Goal: Entertainment & Leisure: Browse casually

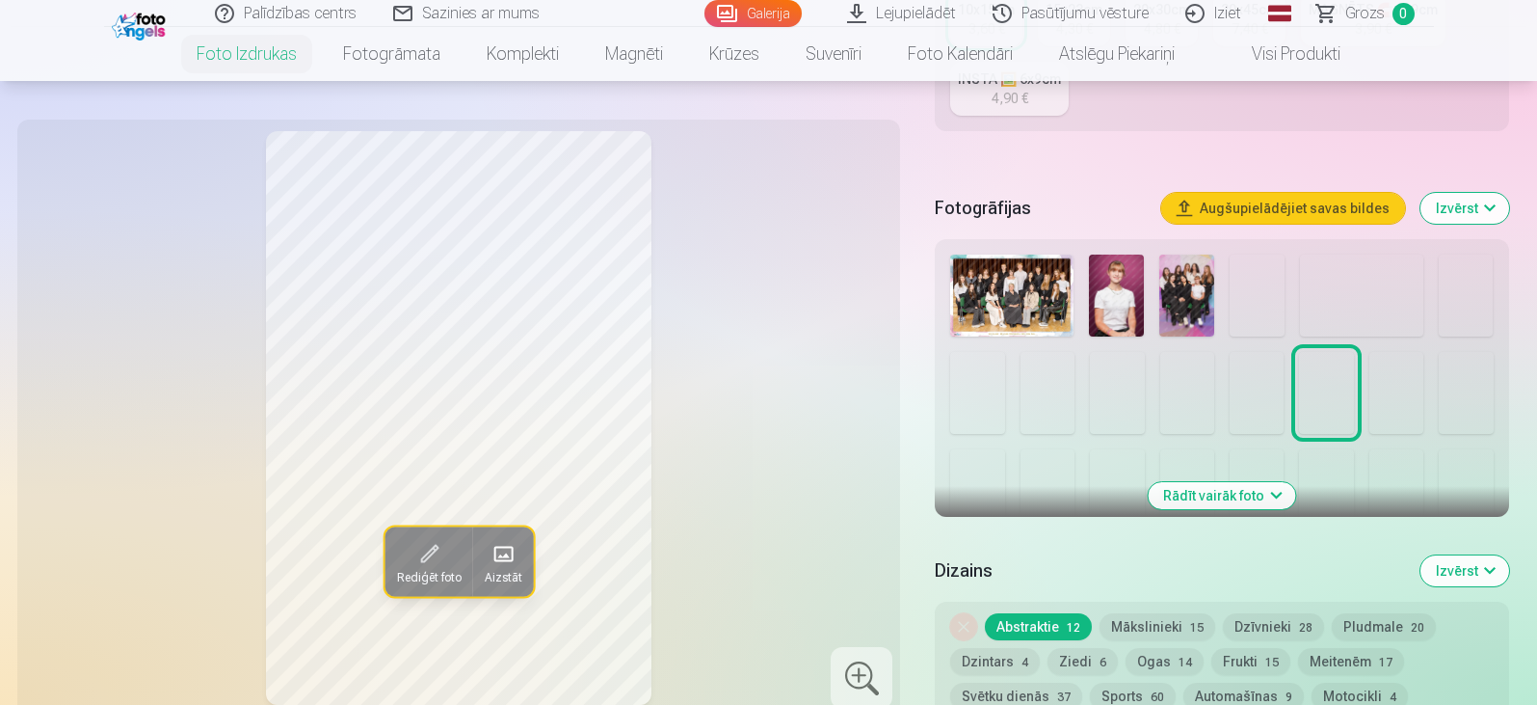
scroll to position [578, 0]
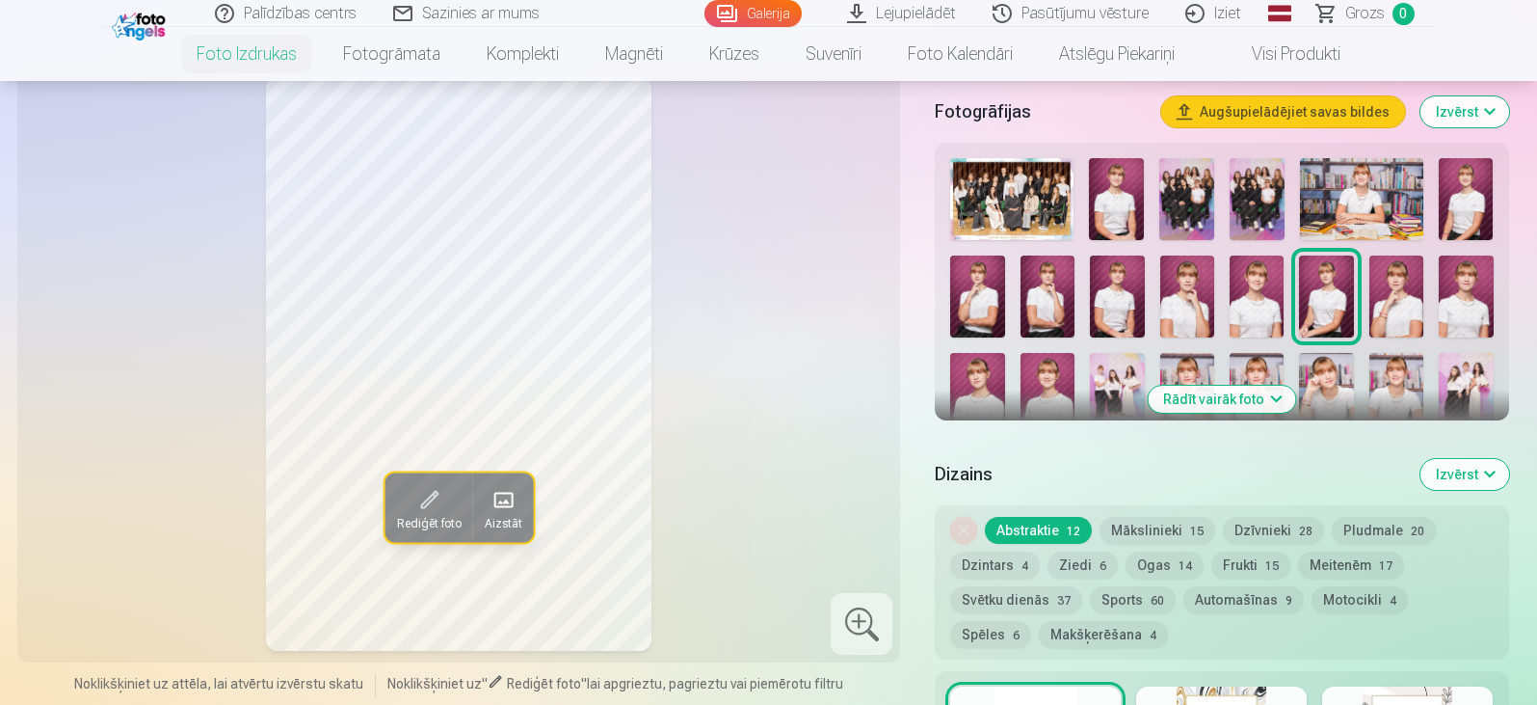
click at [1020, 208] on img at bounding box center [1011, 199] width 123 height 82
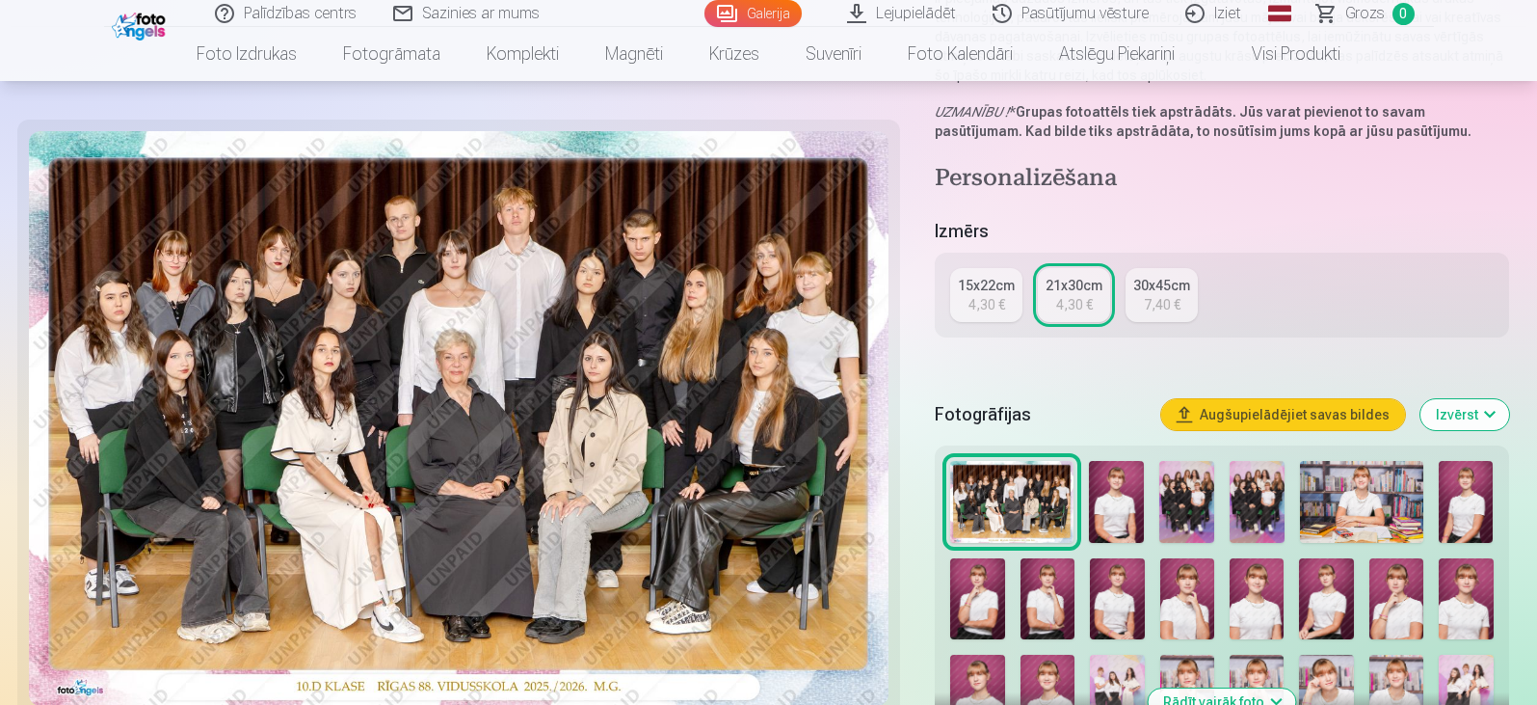
scroll to position [289, 0]
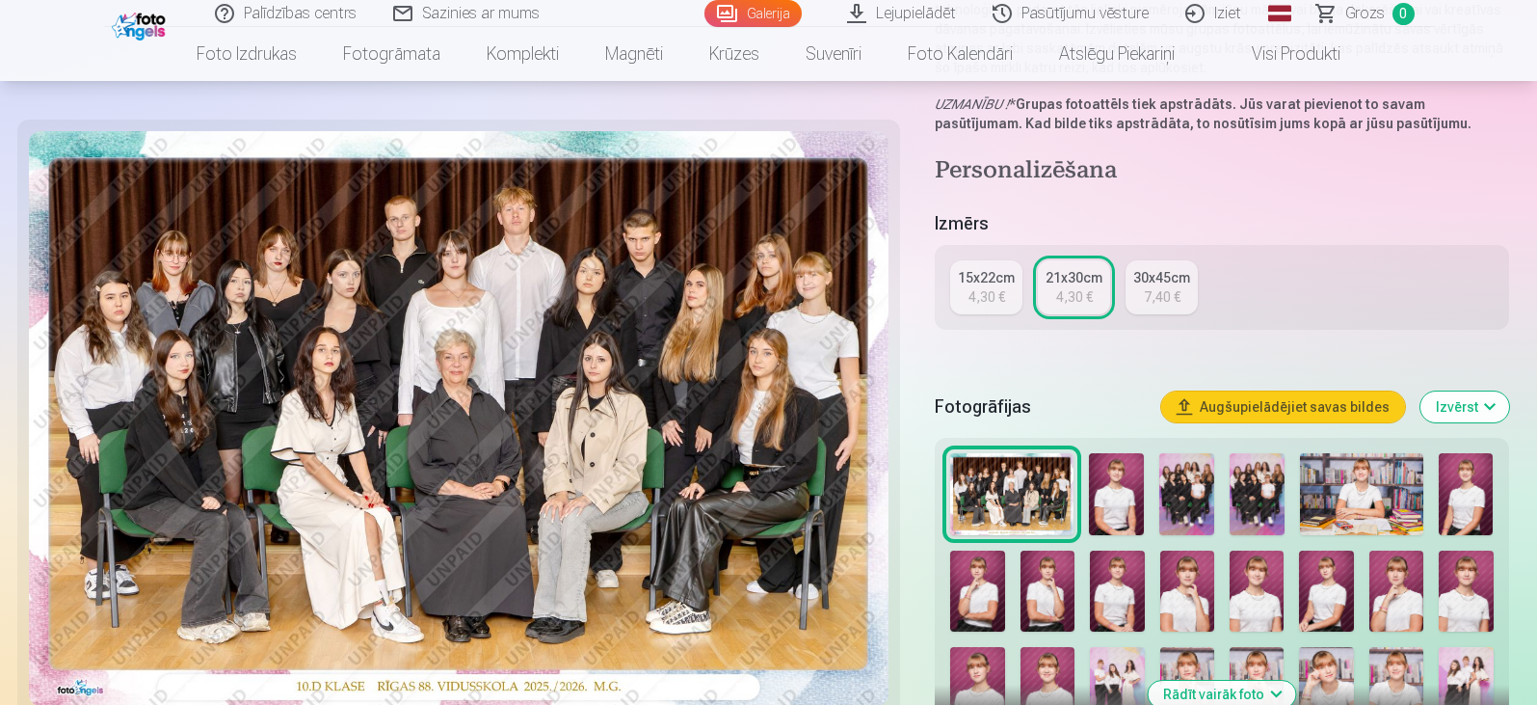
click at [1126, 506] on img at bounding box center [1116, 494] width 55 height 82
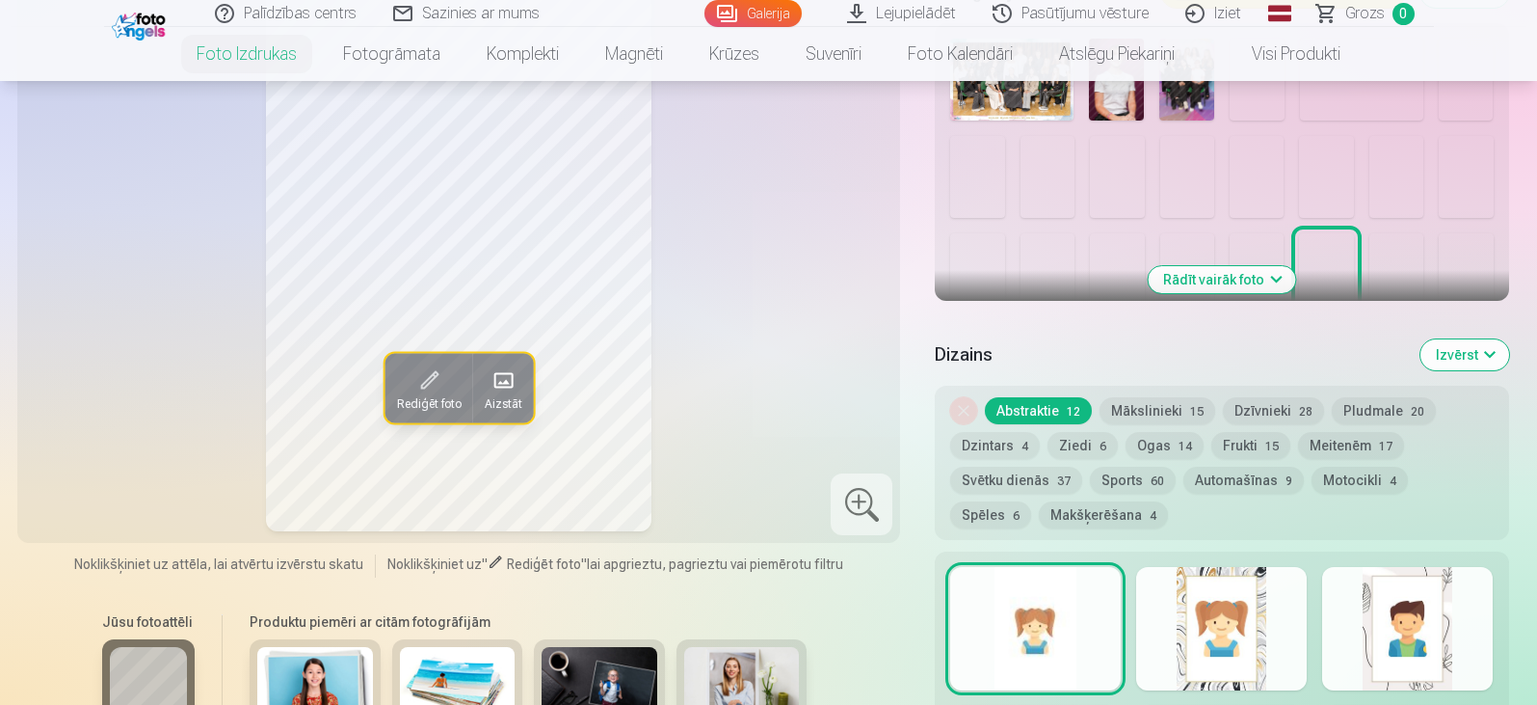
scroll to position [601, 0]
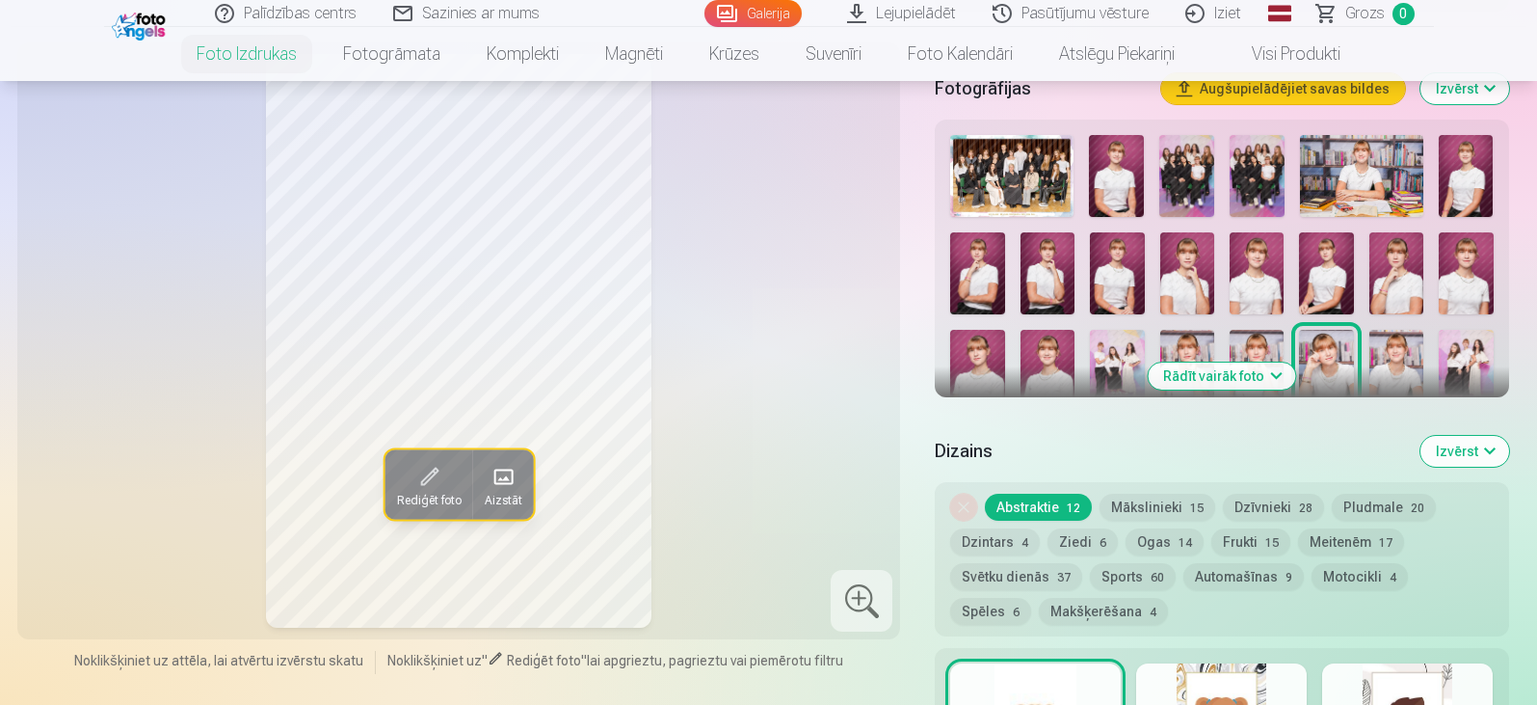
click at [1123, 180] on img at bounding box center [1116, 176] width 55 height 82
click at [1192, 186] on img at bounding box center [1186, 176] width 55 height 82
click at [1246, 178] on img at bounding box center [1257, 176] width 55 height 82
click at [1326, 180] on img at bounding box center [1361, 176] width 123 height 82
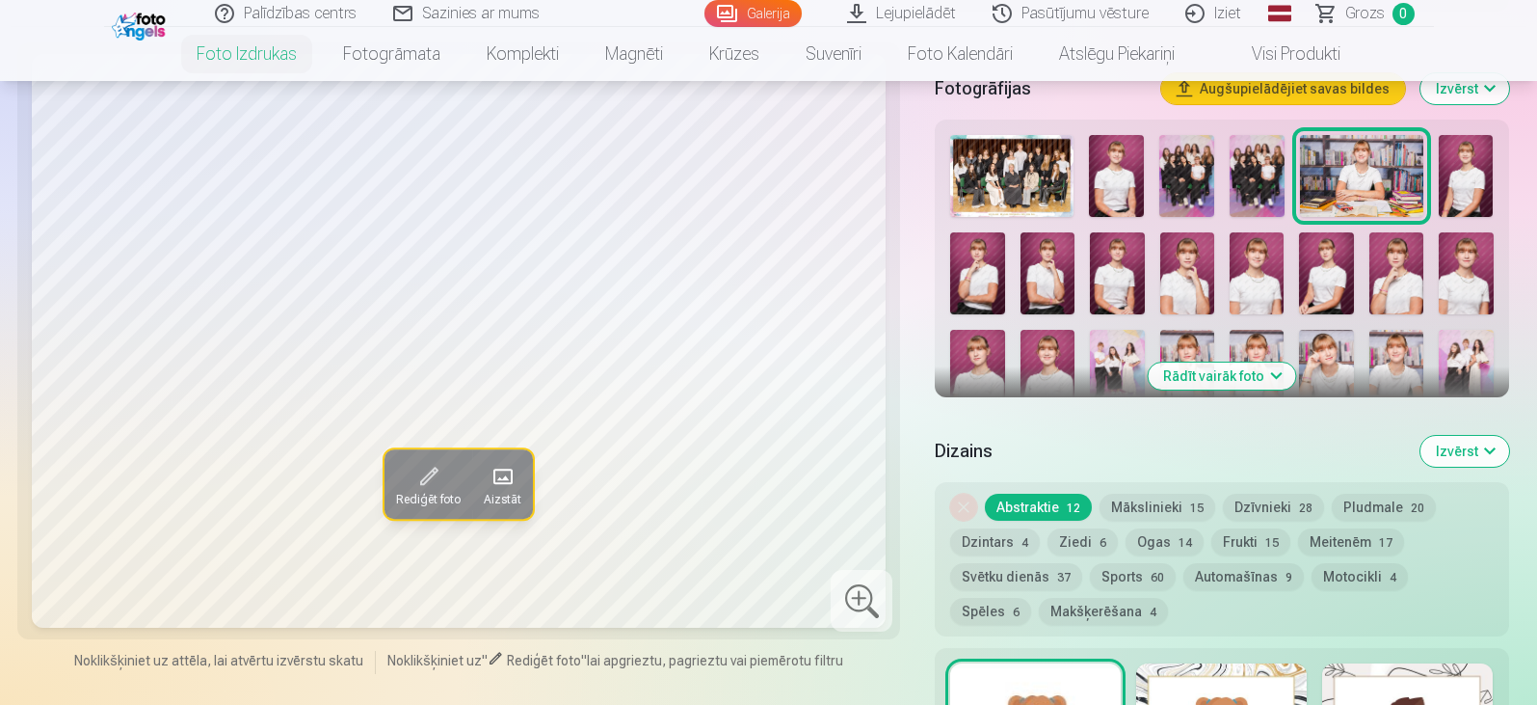
click at [1457, 171] on img at bounding box center [1466, 176] width 55 height 82
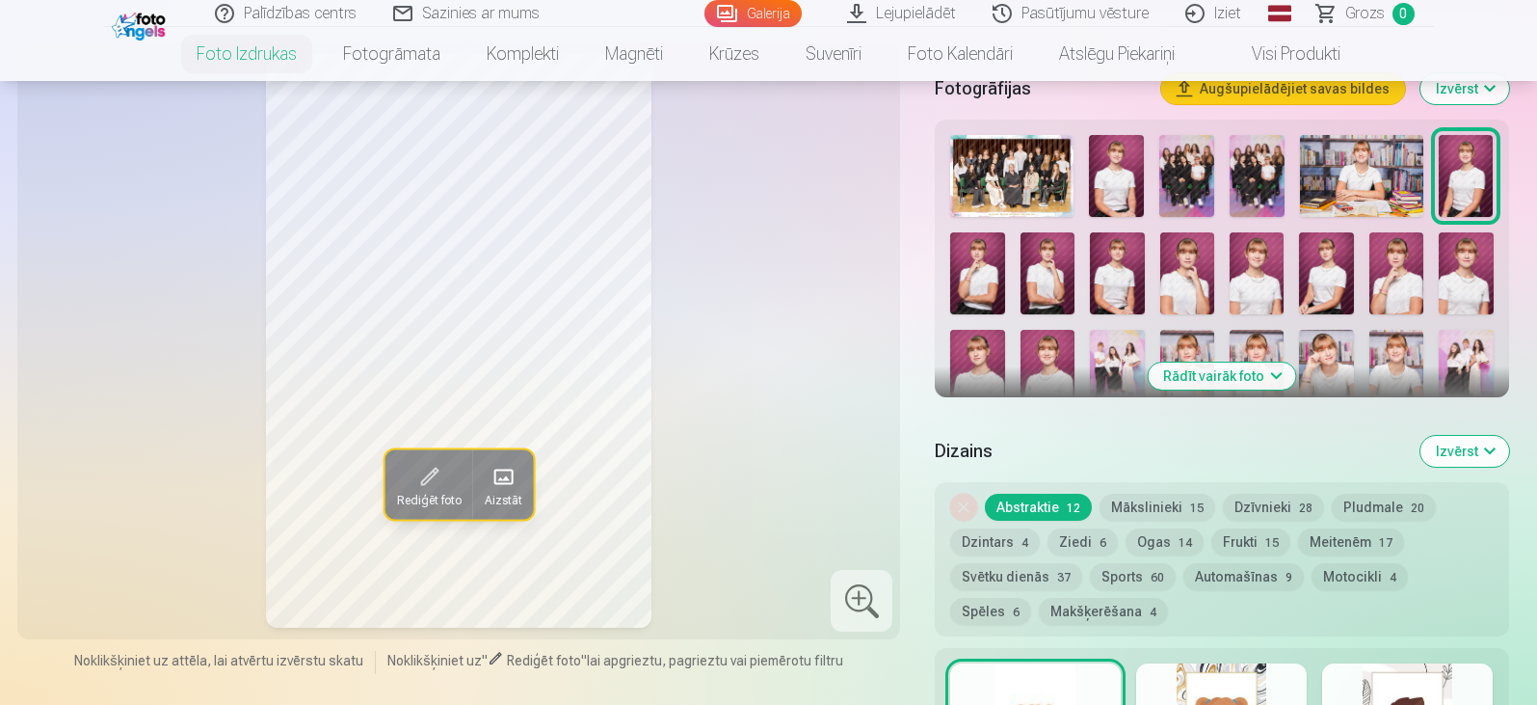
click at [976, 273] on img at bounding box center [977, 273] width 54 height 82
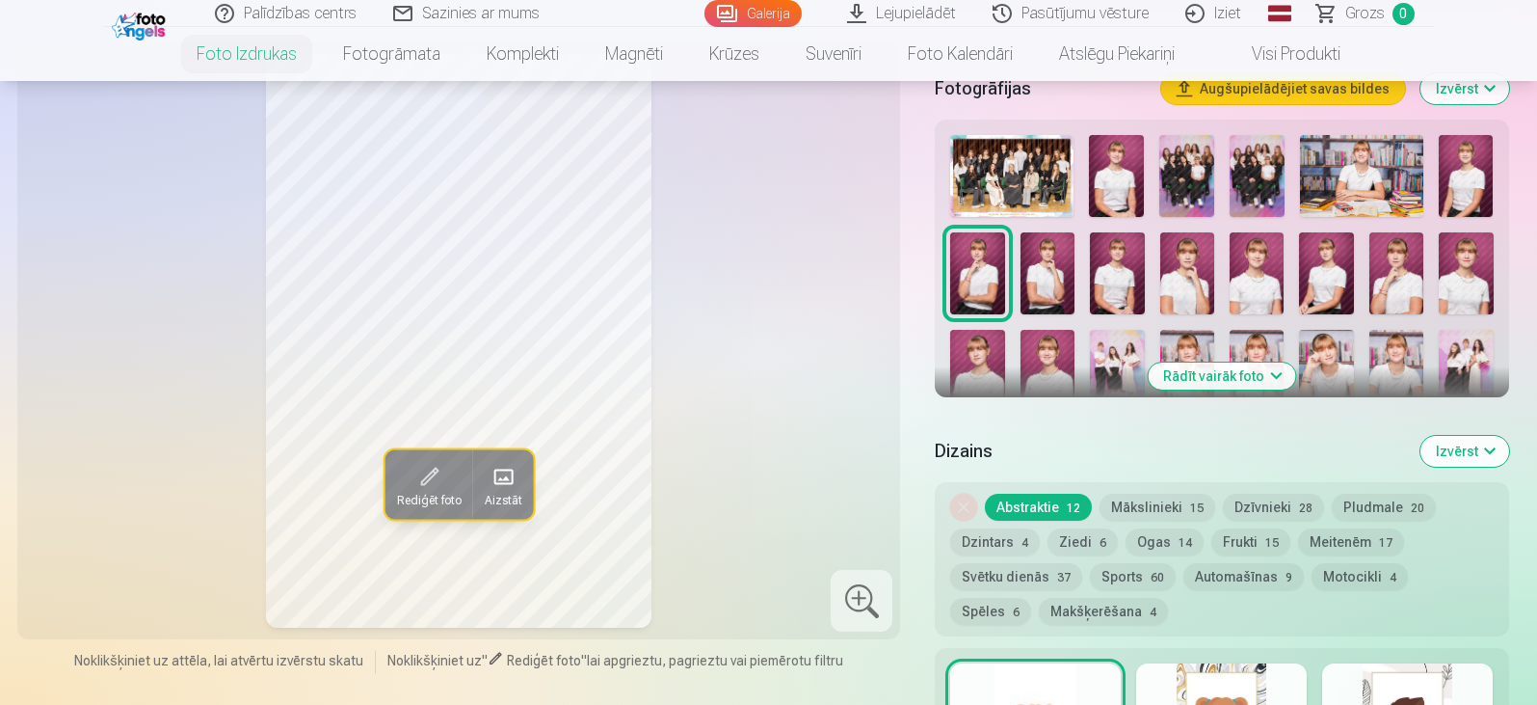
click at [1026, 276] on img at bounding box center [1048, 273] width 54 height 82
click at [1122, 274] on img at bounding box center [1117, 273] width 54 height 82
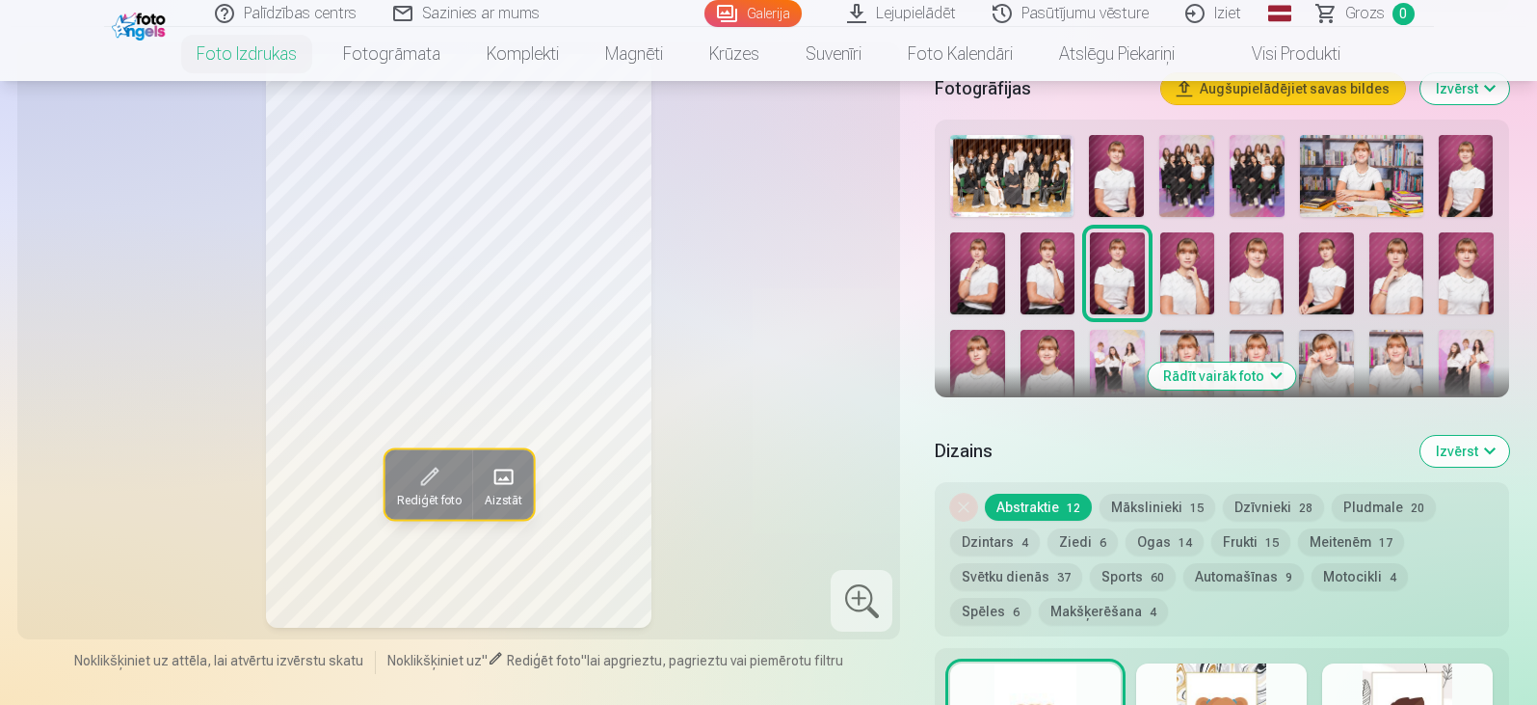
click at [1179, 277] on img at bounding box center [1187, 273] width 54 height 82
click at [1258, 279] on img at bounding box center [1257, 273] width 54 height 82
click at [1318, 269] on img at bounding box center [1326, 273] width 54 height 82
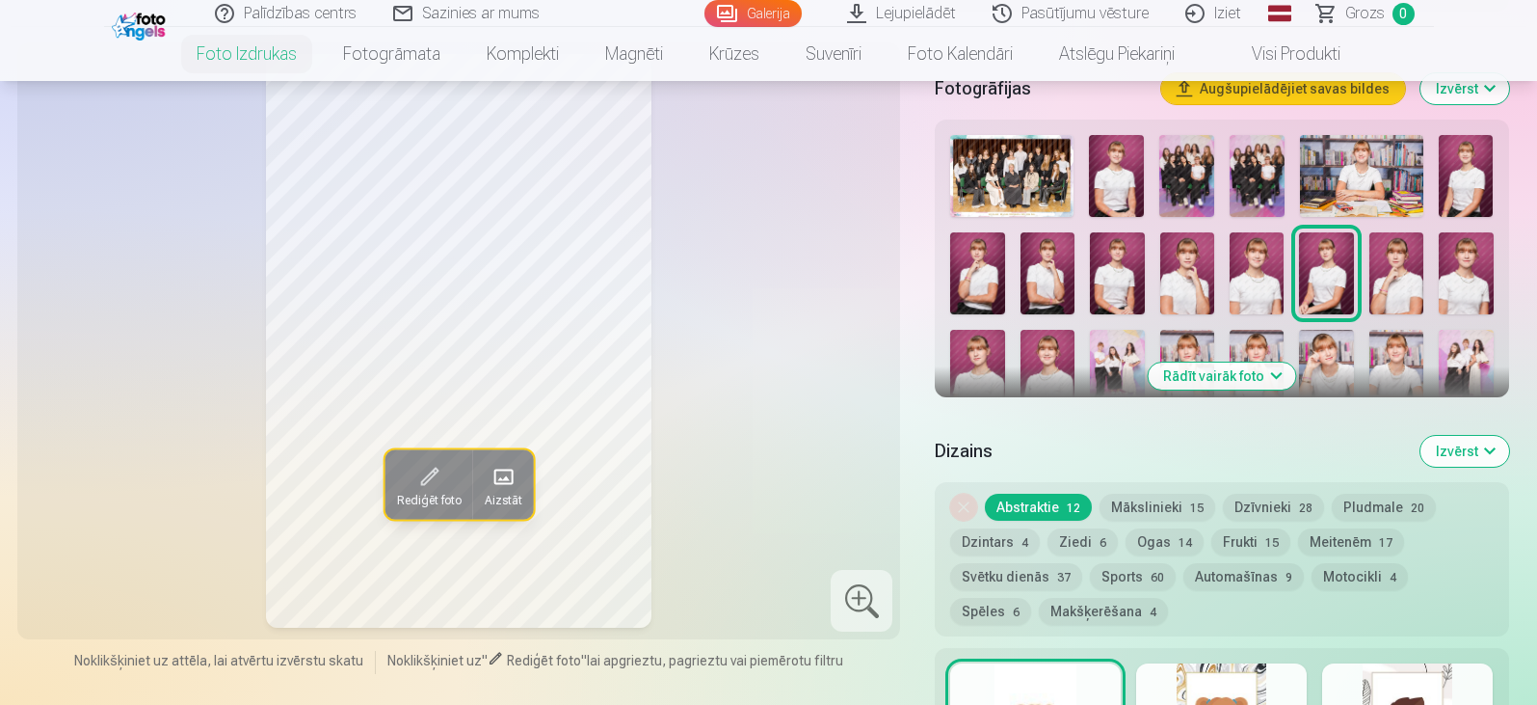
click at [1401, 275] on img at bounding box center [1397, 273] width 54 height 82
drag, startPoint x: 1485, startPoint y: 283, endPoint x: 1467, endPoint y: 285, distance: 18.4
click at [1483, 285] on img at bounding box center [1466, 273] width 54 height 82
click at [975, 362] on img at bounding box center [977, 371] width 54 height 82
click at [1040, 361] on img at bounding box center [1048, 371] width 54 height 82
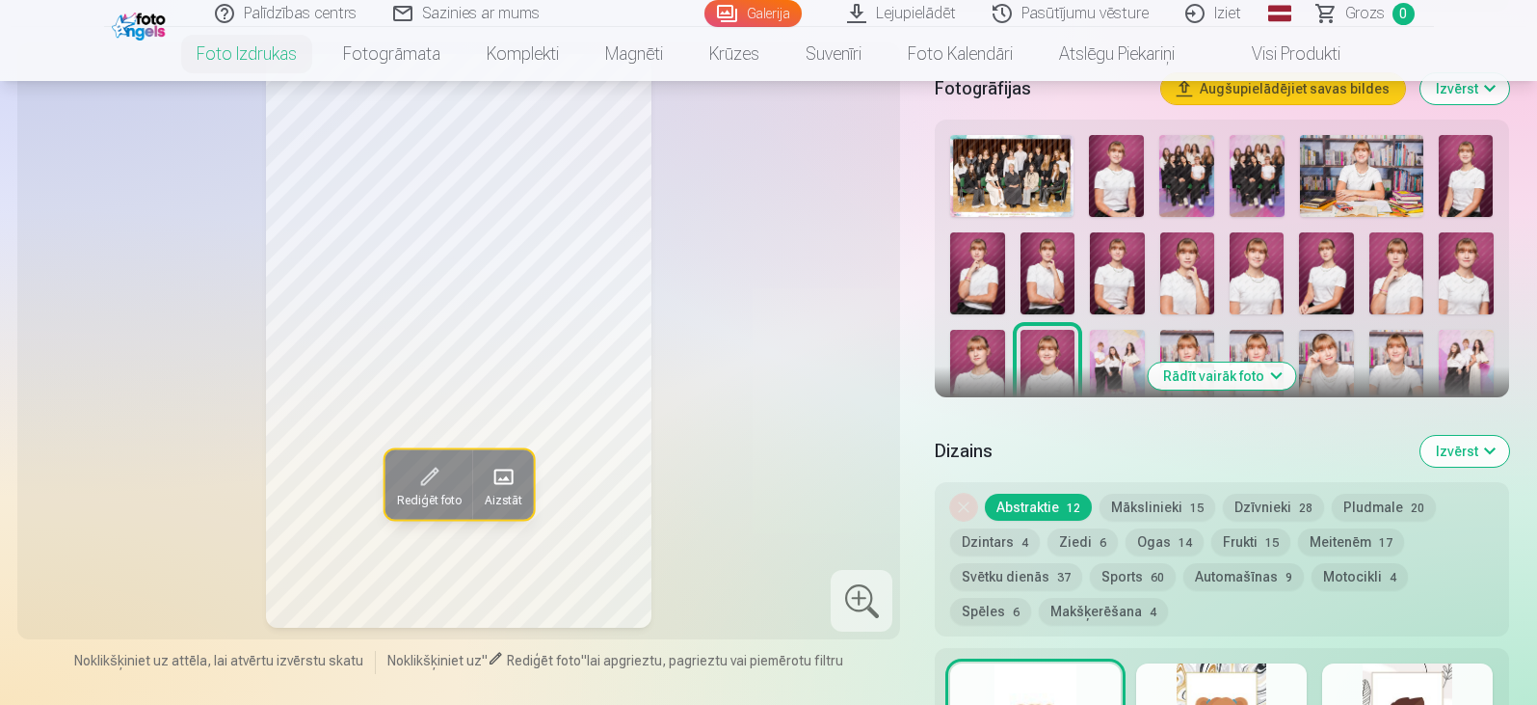
click at [1102, 359] on img at bounding box center [1117, 371] width 54 height 82
click at [1186, 339] on img at bounding box center [1187, 371] width 54 height 82
click at [1253, 343] on img at bounding box center [1257, 371] width 54 height 82
click at [1273, 377] on button "Rādīt vairāk foto" at bounding box center [1221, 375] width 147 height 27
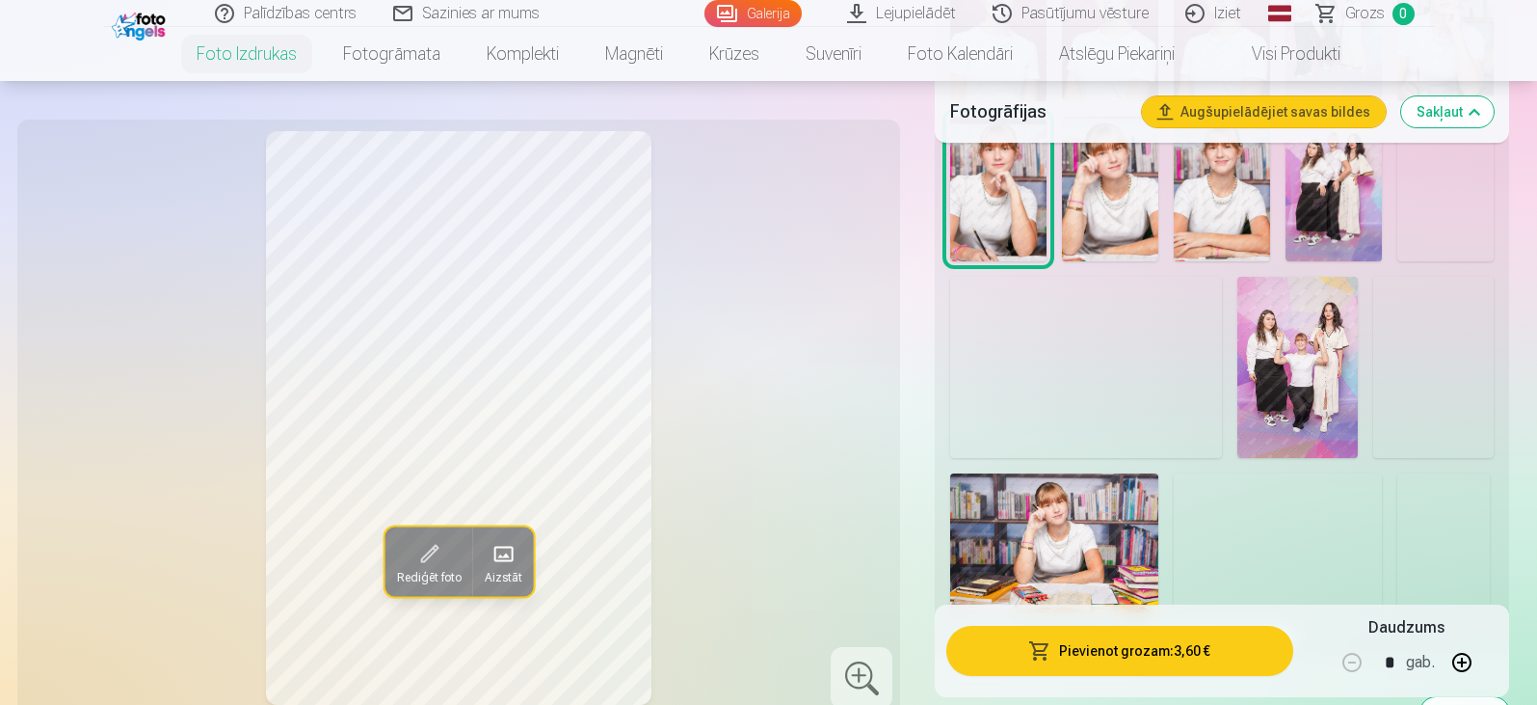
scroll to position [1180, 0]
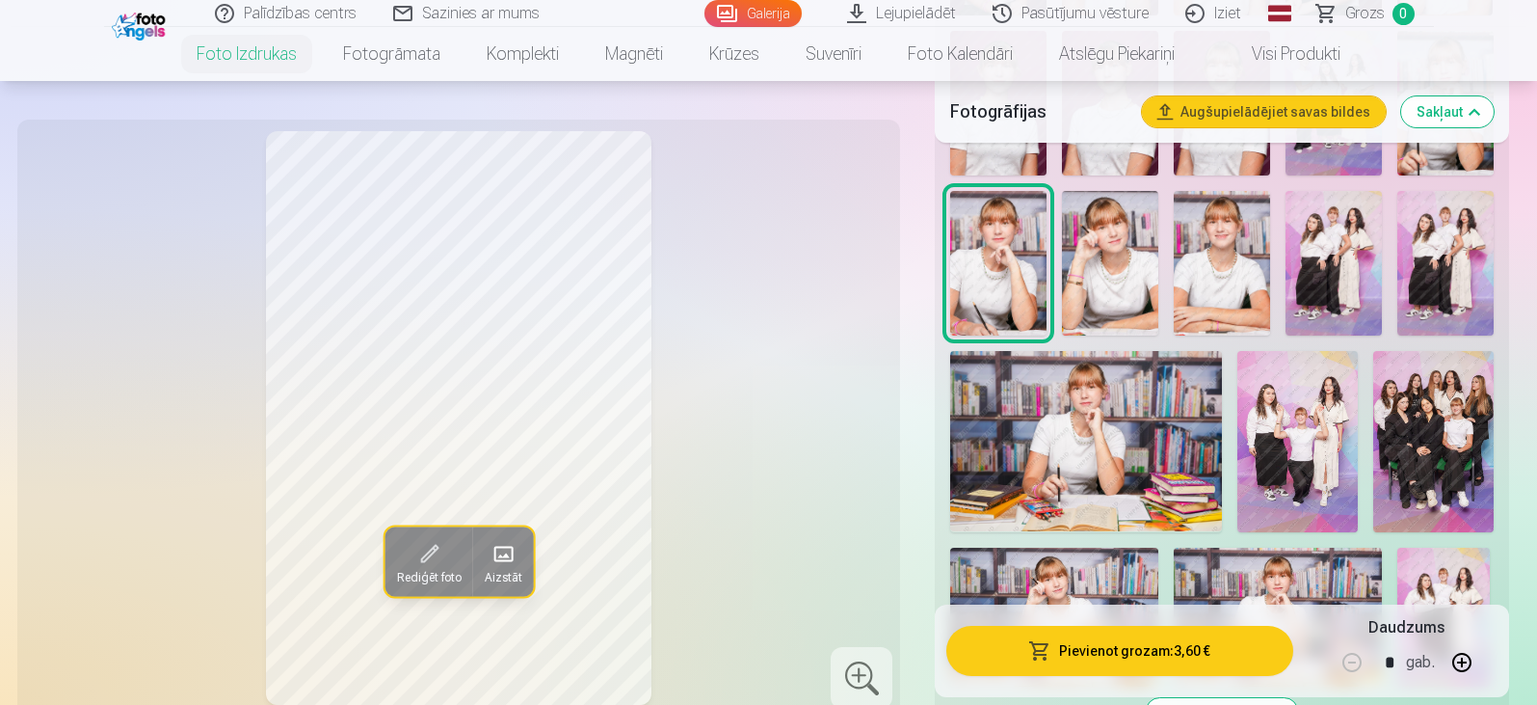
click at [1106, 271] on img at bounding box center [1110, 263] width 96 height 145
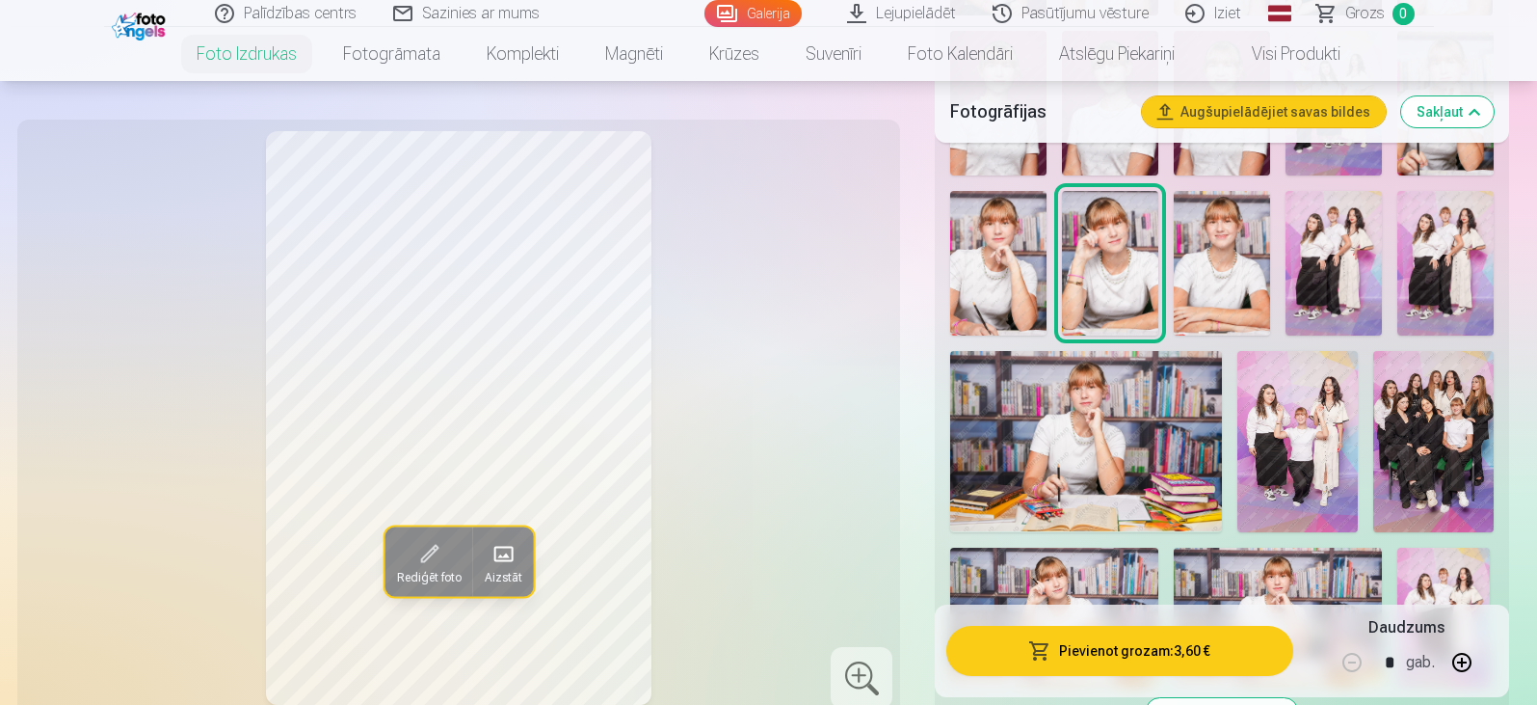
click at [1215, 279] on img at bounding box center [1222, 263] width 96 height 145
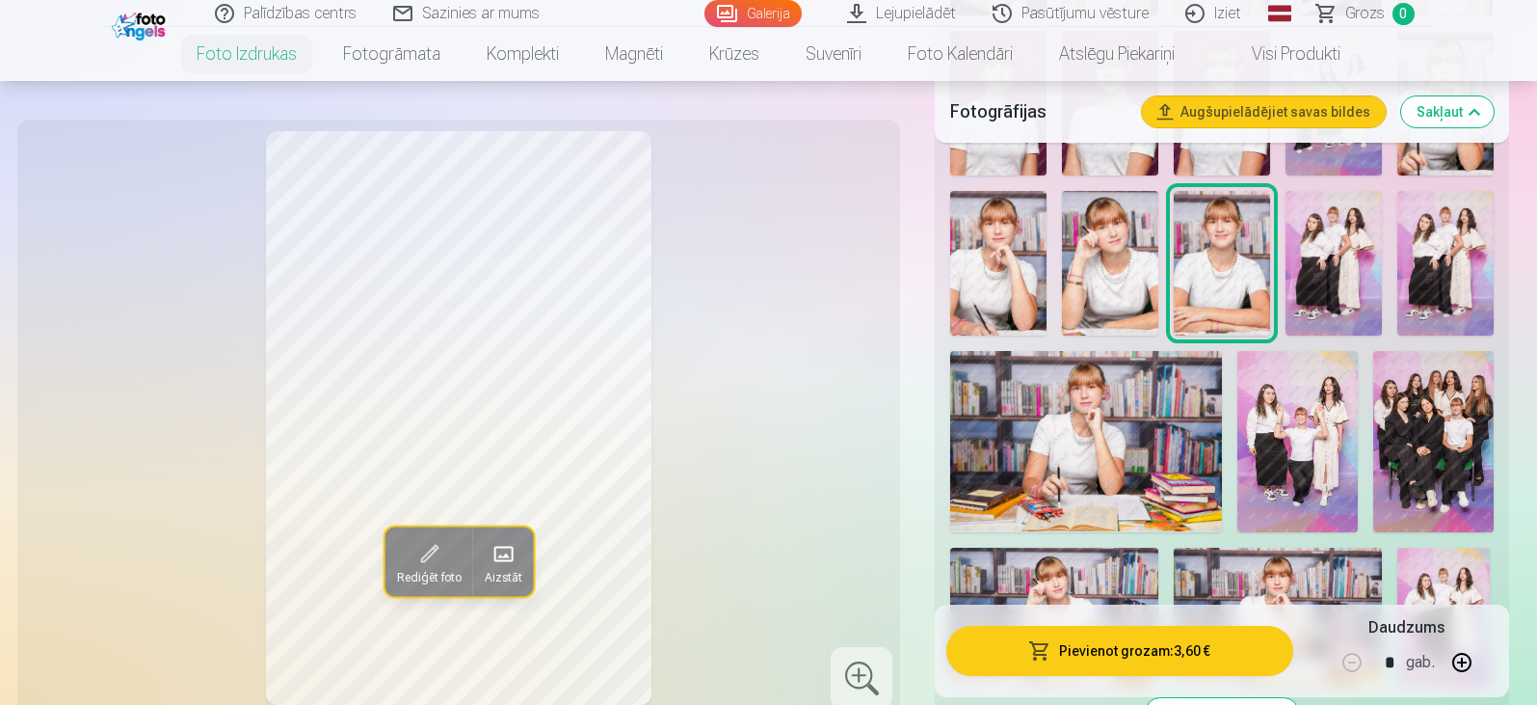
click at [1316, 278] on img at bounding box center [1334, 263] width 96 height 145
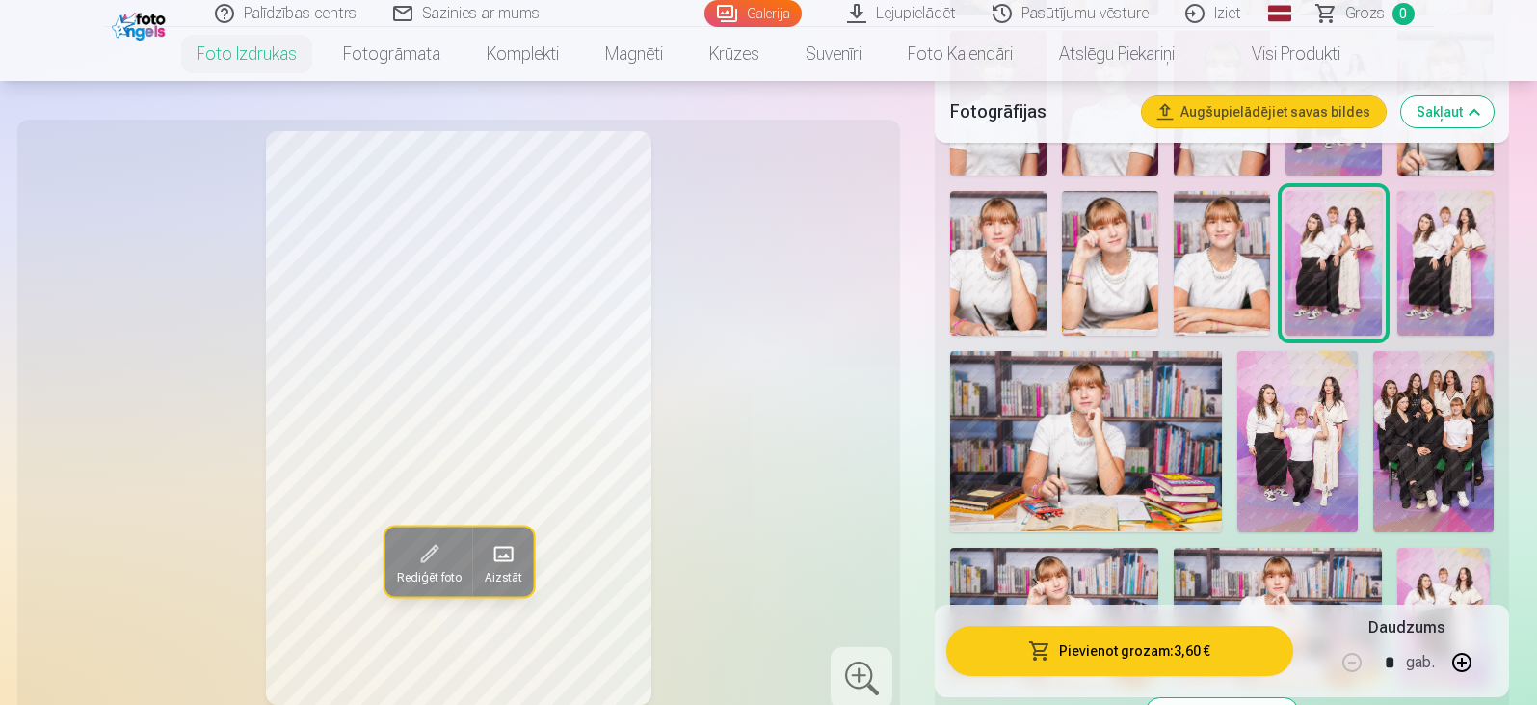
click at [1427, 253] on img at bounding box center [1445, 263] width 96 height 145
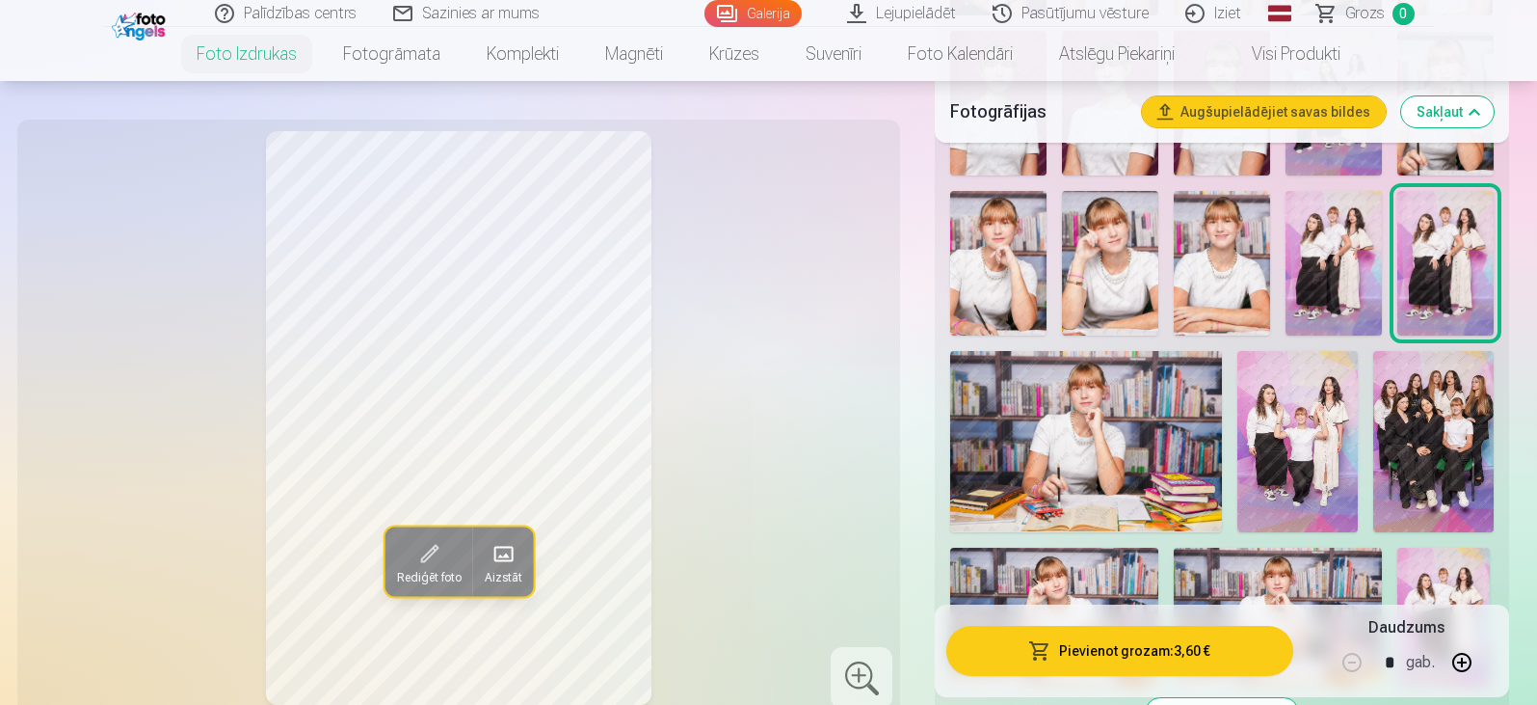
click at [1082, 433] on img at bounding box center [1085, 441] width 271 height 180
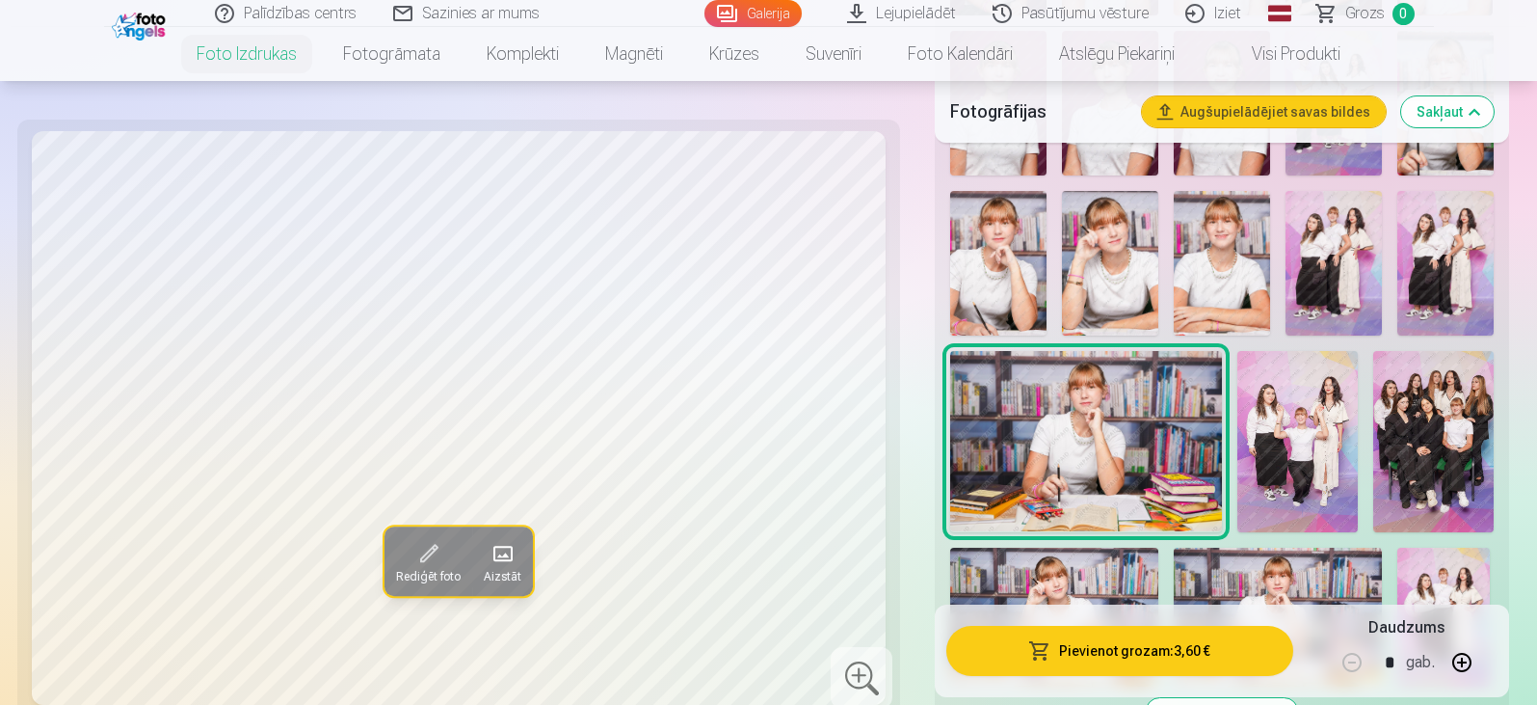
click at [1302, 431] on img at bounding box center [1297, 441] width 120 height 181
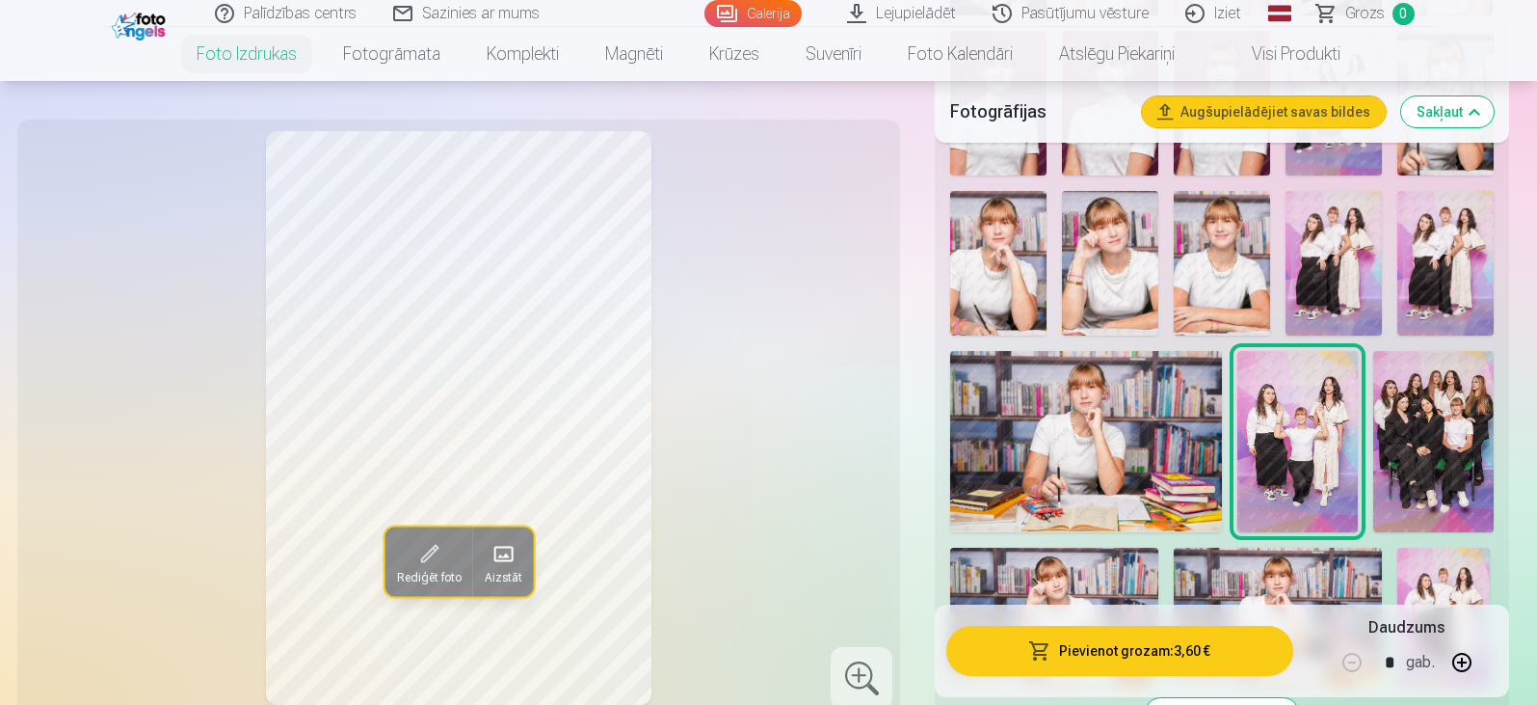
click at [1458, 438] on img at bounding box center [1433, 441] width 120 height 181
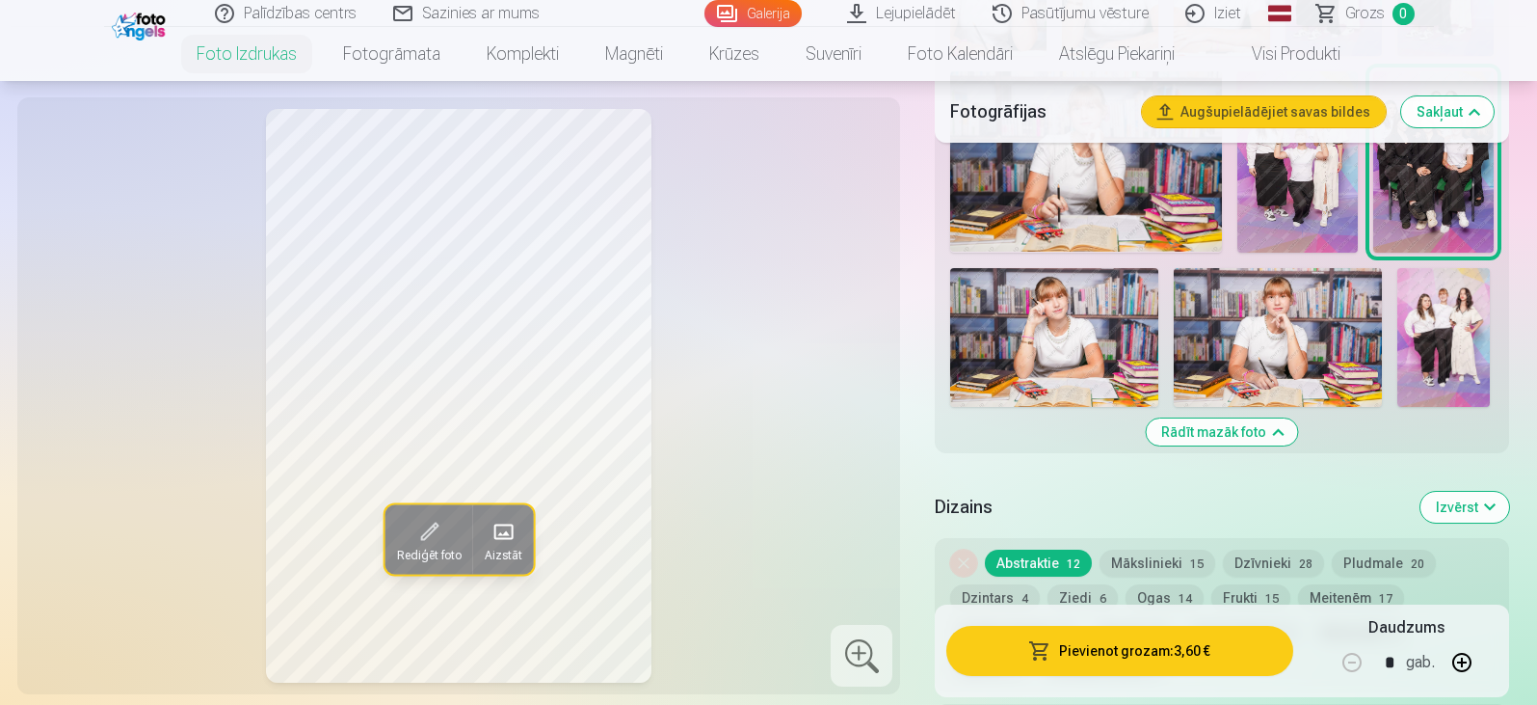
scroll to position [1469, 0]
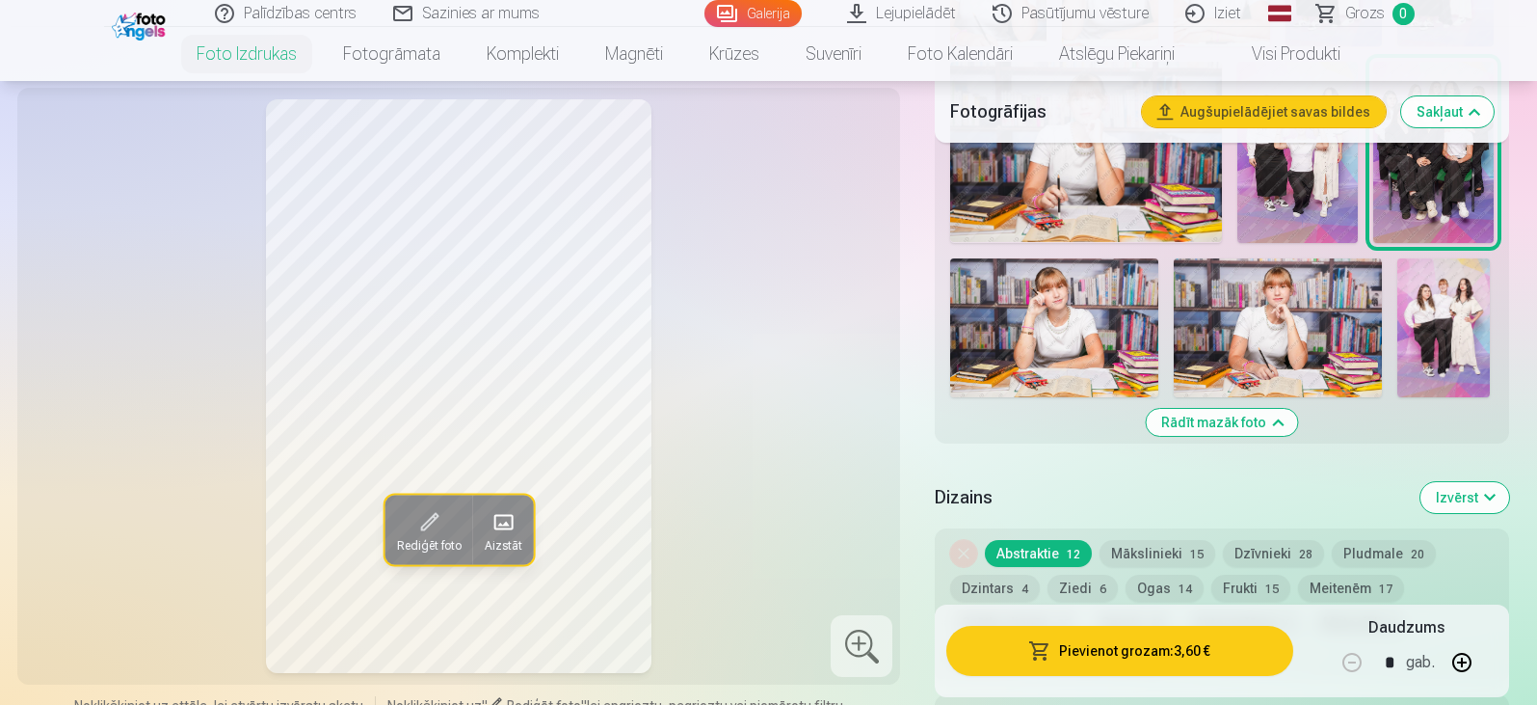
click at [1038, 330] on img at bounding box center [1054, 327] width 208 height 139
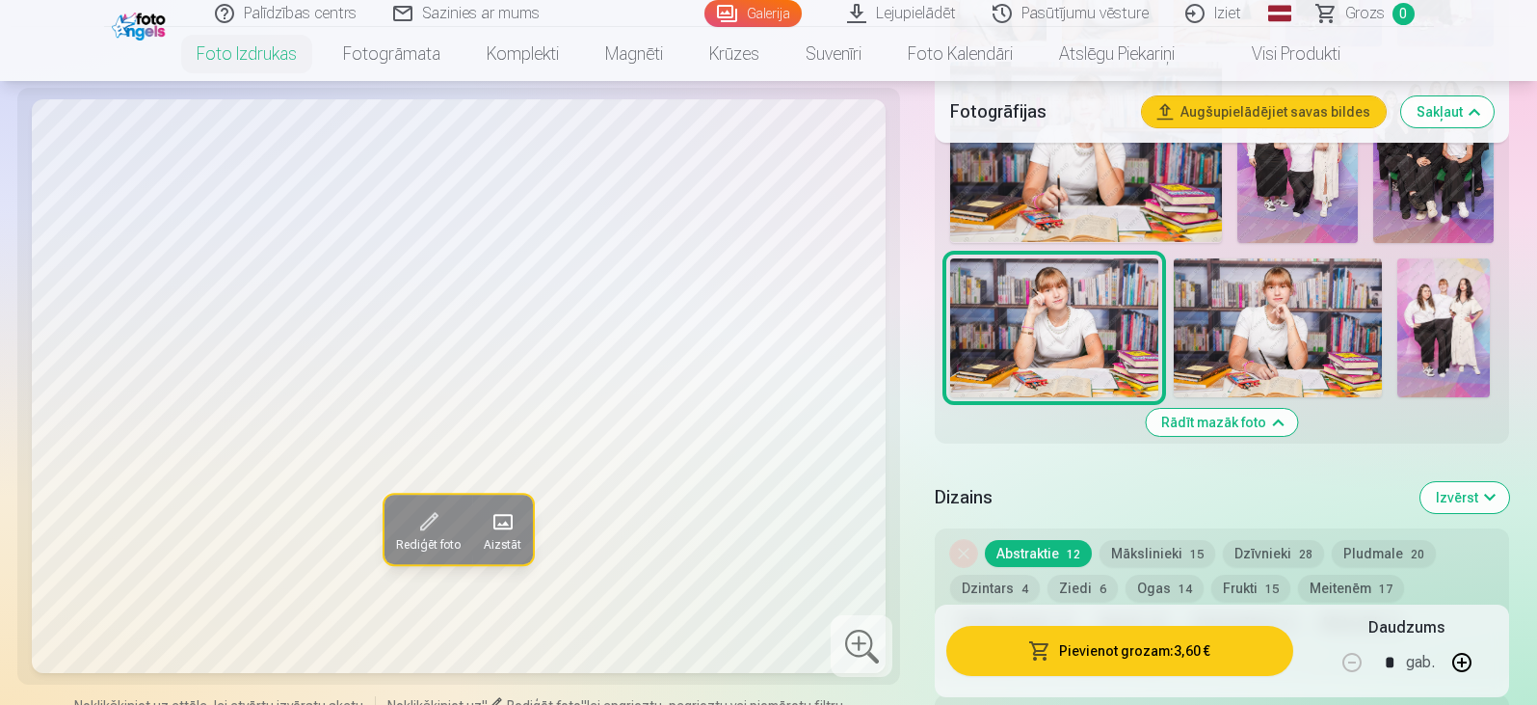
click at [1263, 333] on img at bounding box center [1278, 327] width 208 height 139
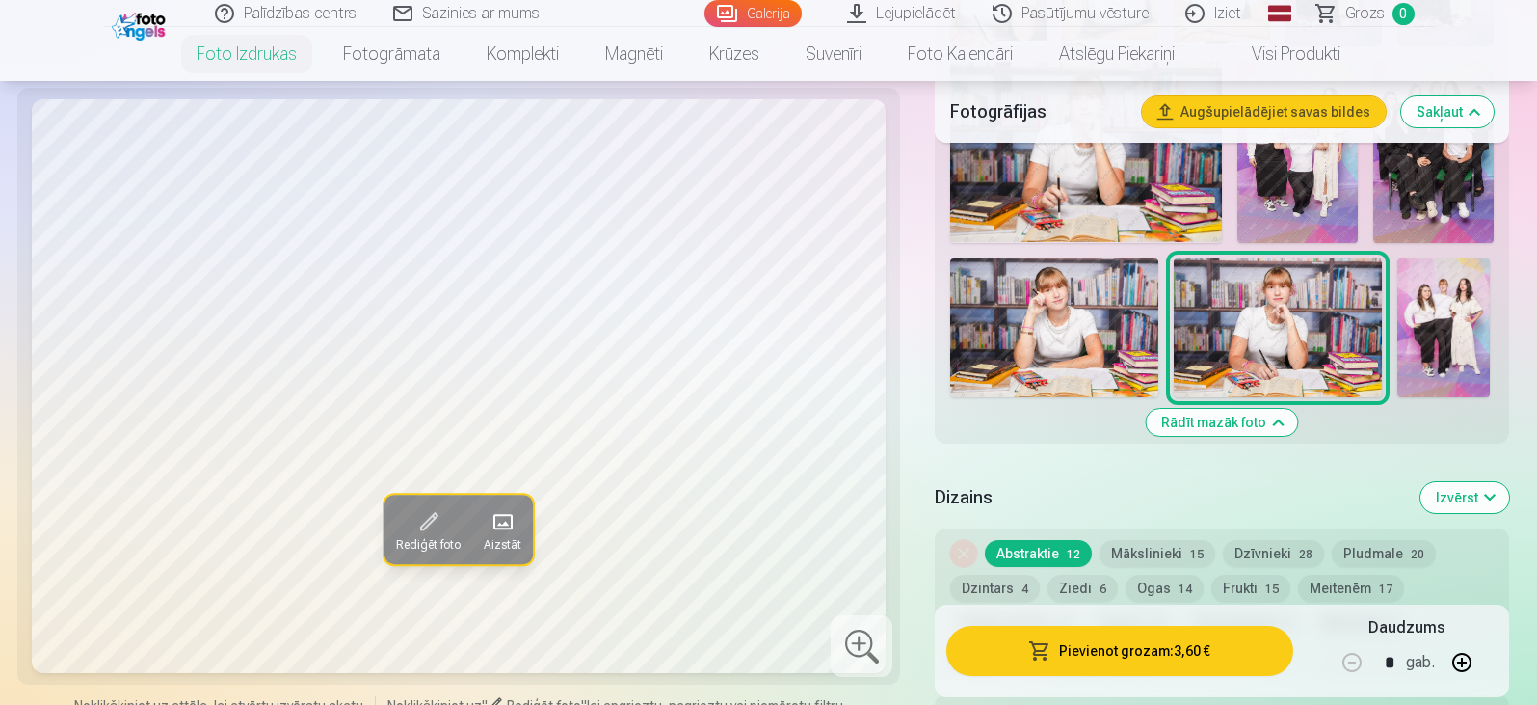
click at [1434, 335] on img at bounding box center [1443, 327] width 93 height 139
